Goal: Information Seeking & Learning: Learn about a topic

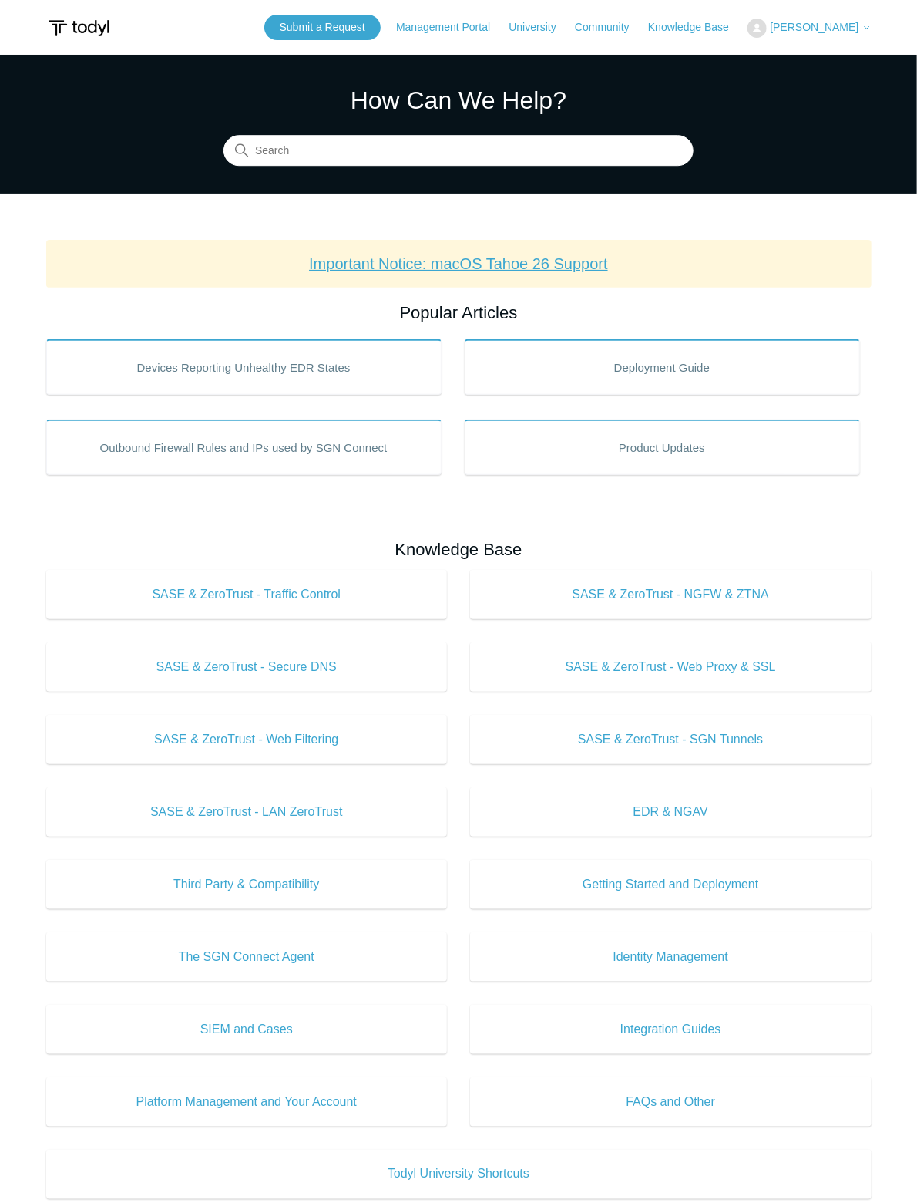
click at [500, 268] on link "Important Notice: macOS Tahoe 26 Support" at bounding box center [458, 263] width 299 height 17
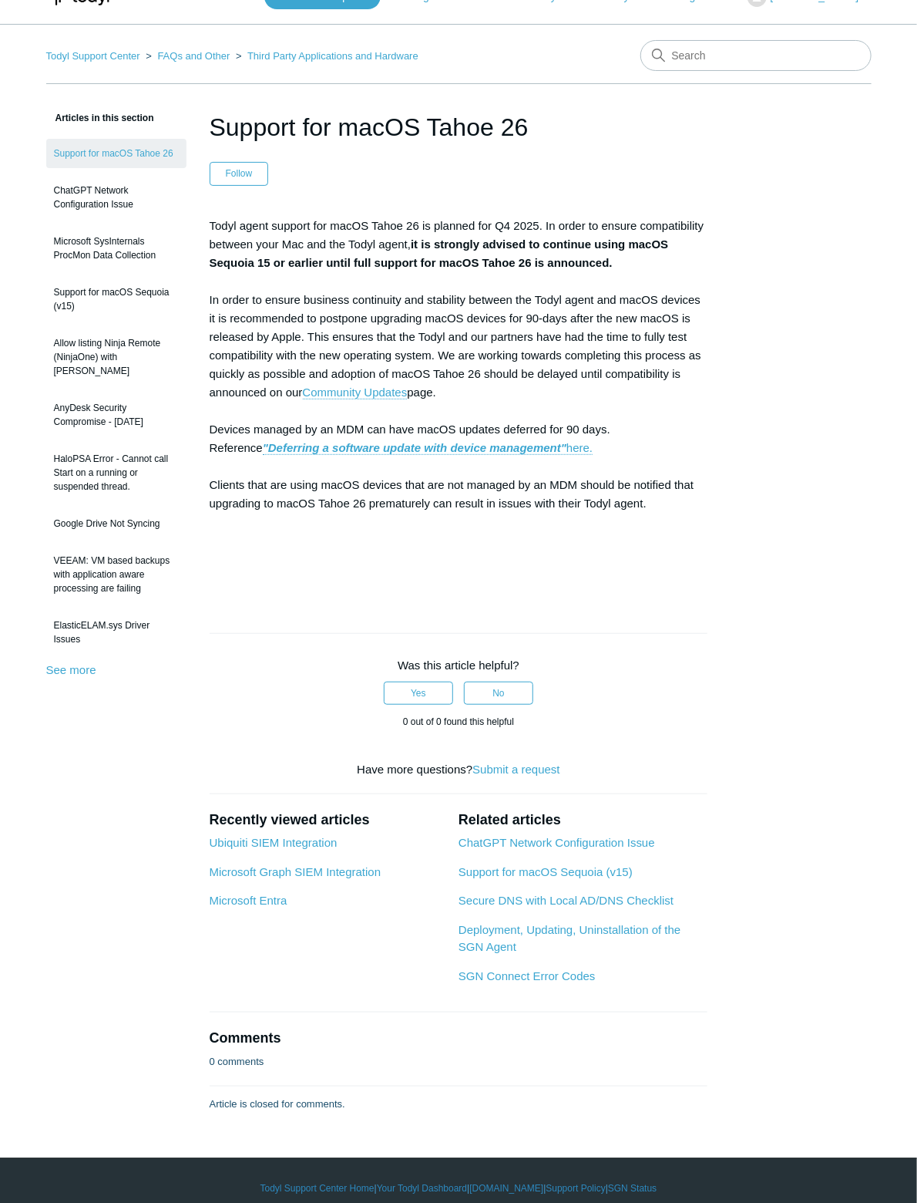
scroll to position [45, 0]
